Goal: Obtain resource: Obtain resource

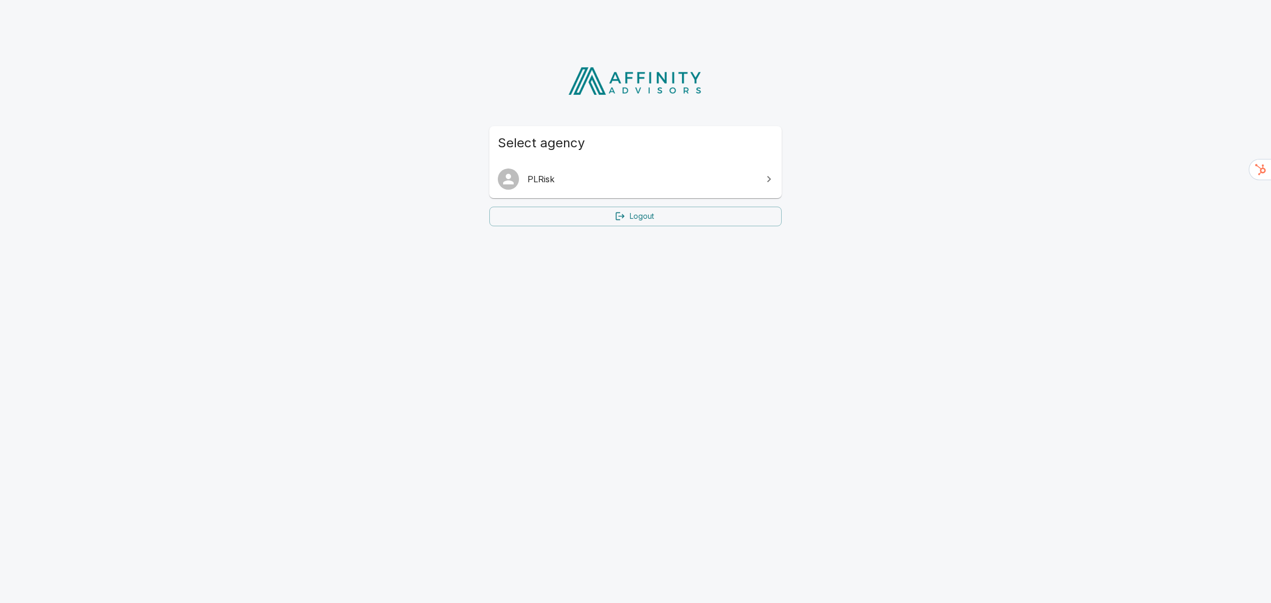
click at [576, 175] on span "PLRisk" at bounding box center [641, 179] width 229 height 13
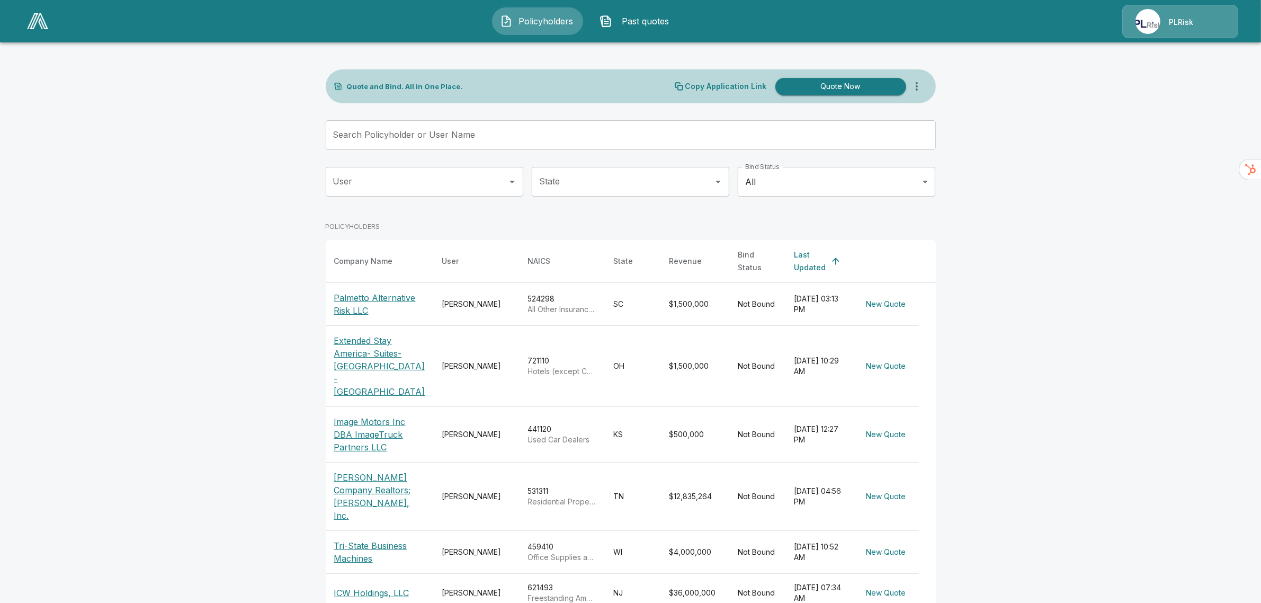
click at [369, 366] on p "Extended Stay America- Suites- [GEOGRAPHIC_DATA] - [GEOGRAPHIC_DATA]" at bounding box center [379, 366] width 91 height 64
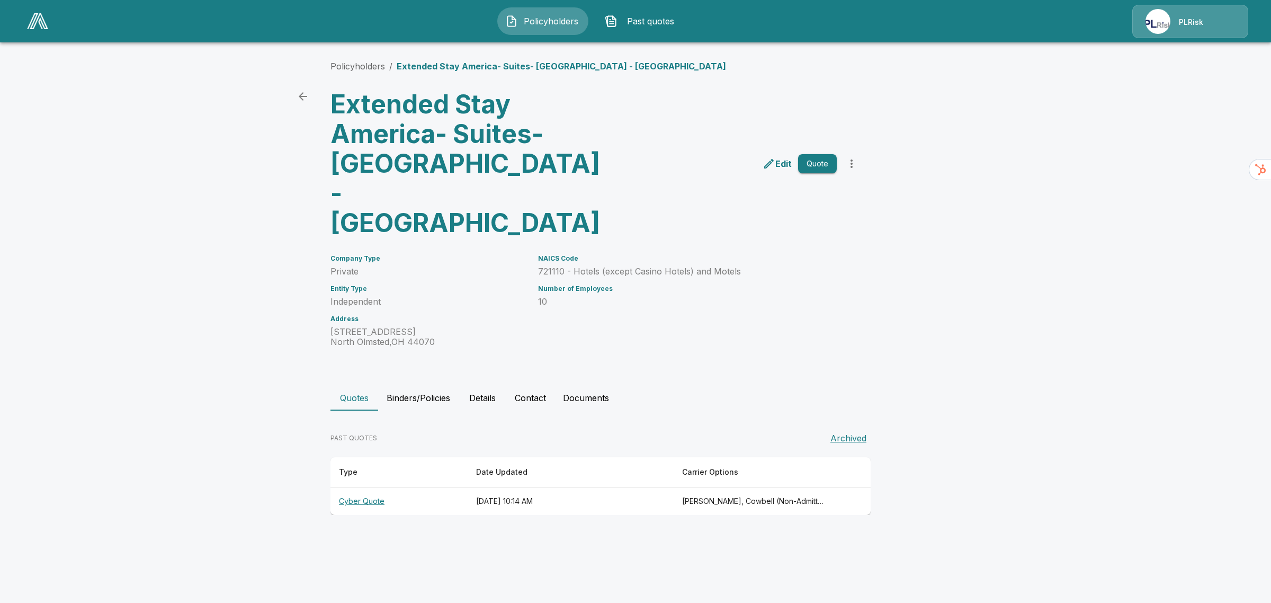
click at [387, 487] on th "Cyber Quote" at bounding box center [398, 501] width 137 height 28
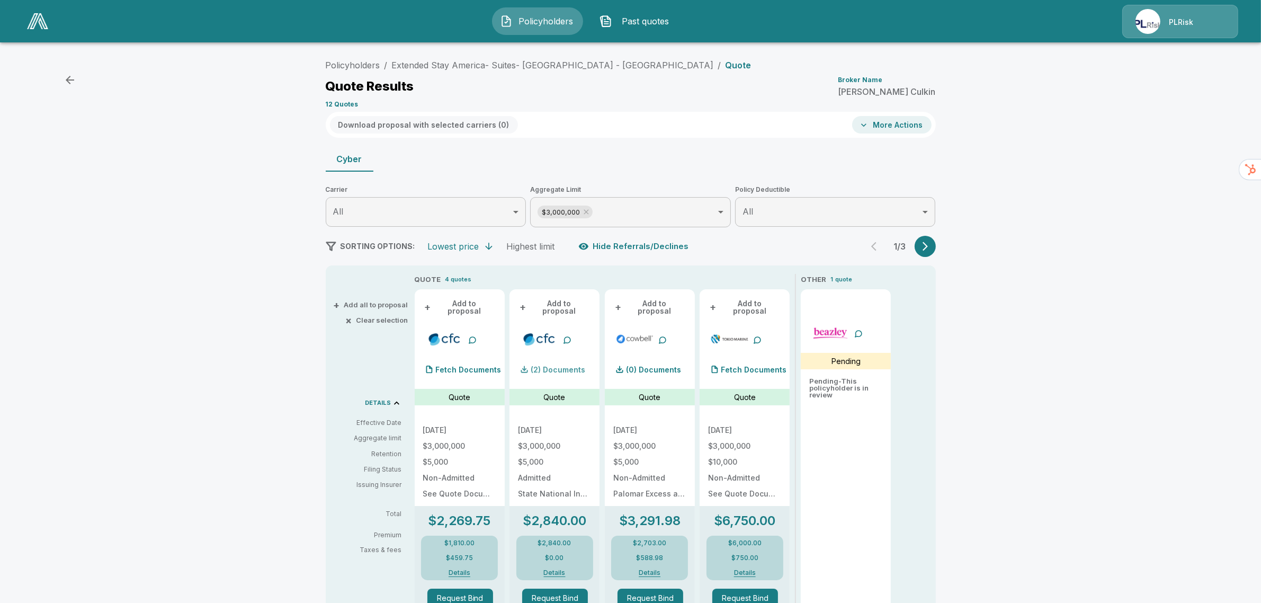
click at [564, 366] on p "(2) Documents" at bounding box center [558, 369] width 55 height 7
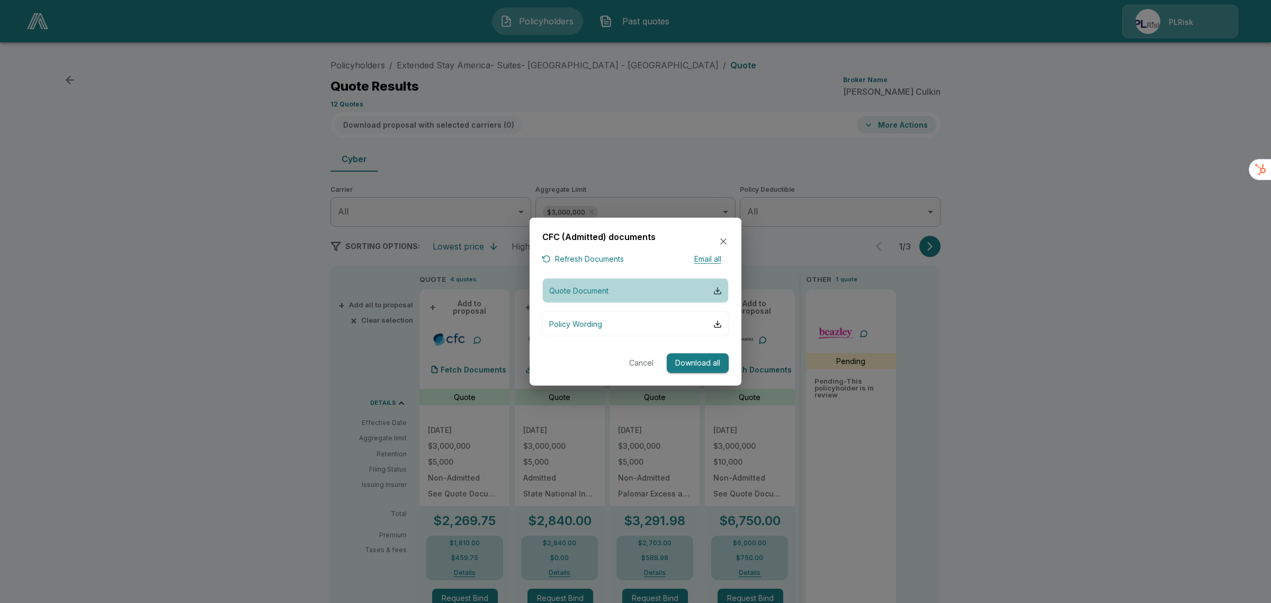
click at [598, 291] on p "Quote Document" at bounding box center [578, 290] width 59 height 11
click at [602, 322] on button "Policy Wording" at bounding box center [635, 323] width 186 height 25
